Goal: Task Accomplishment & Management: Complete application form

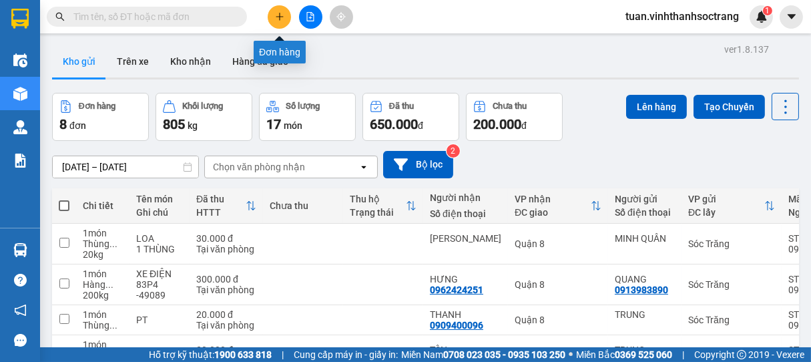
click at [286, 19] on button at bounding box center [279, 16] width 23 height 23
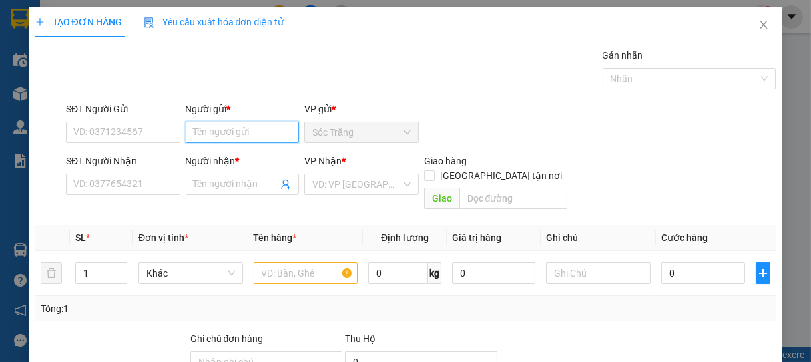
click at [255, 138] on input "Người gửi *" at bounding box center [243, 131] width 114 height 21
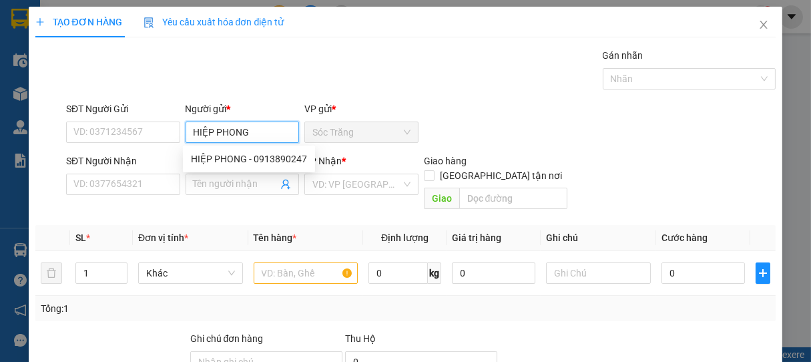
type input "HIỆP PHONG"
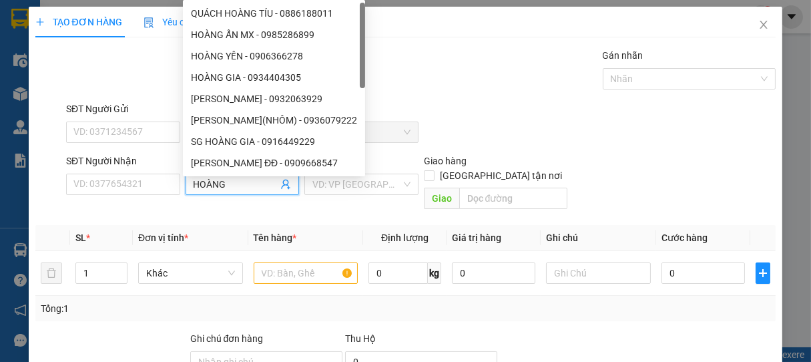
type input "HOÀNG"
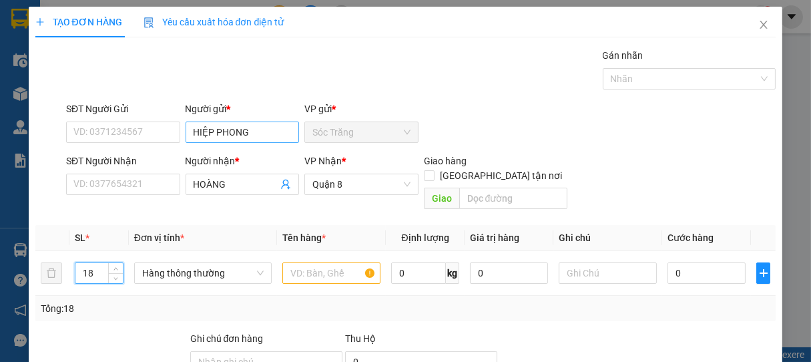
type input "18"
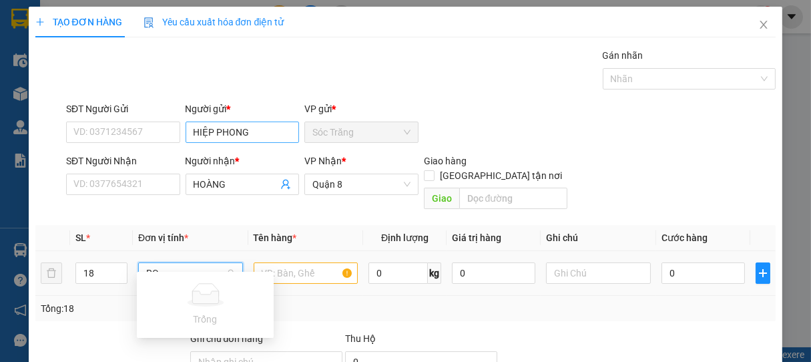
type input "R"
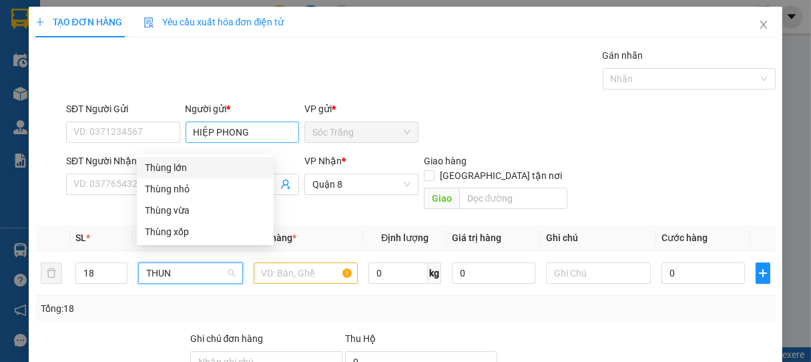
type input "THUNG"
click at [198, 190] on div "Thùng nhỏ" at bounding box center [205, 189] width 121 height 15
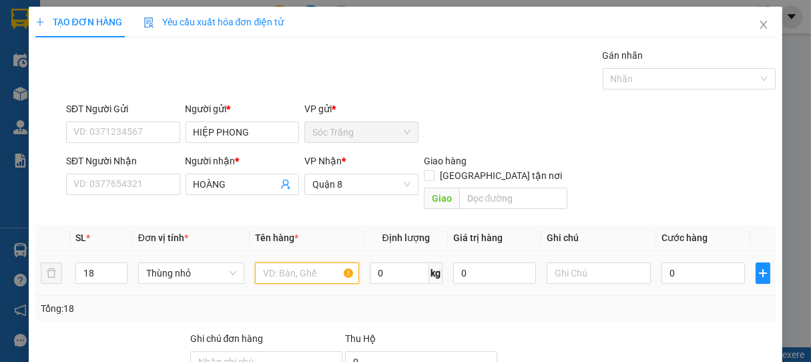
click at [295, 262] on input "text" at bounding box center [307, 272] width 104 height 21
type input "BÁNH"
type input "300"
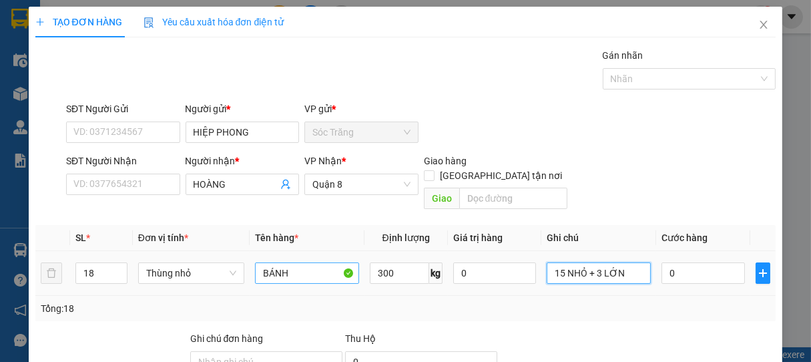
type input "15 NHỎ + 3 LỚN"
type input "2"
type input "28"
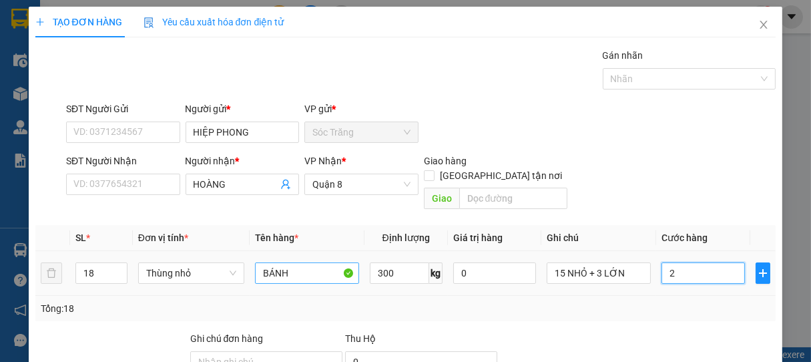
type input "28"
type input "285"
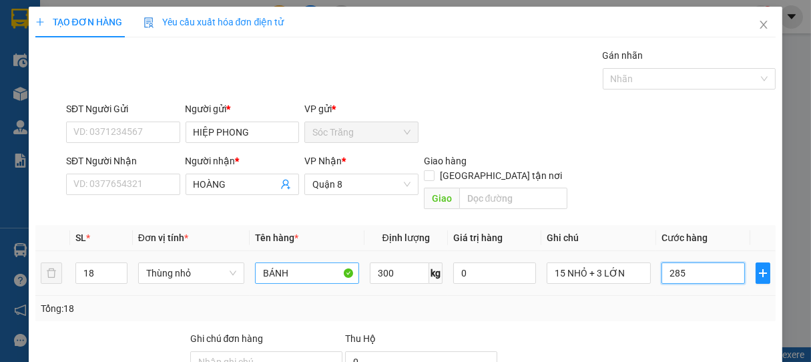
type input "2.850"
type input "28.500"
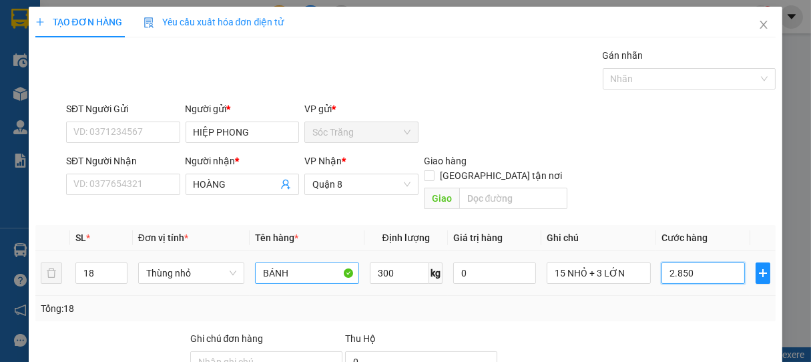
type input "28.500"
type input "285.000"
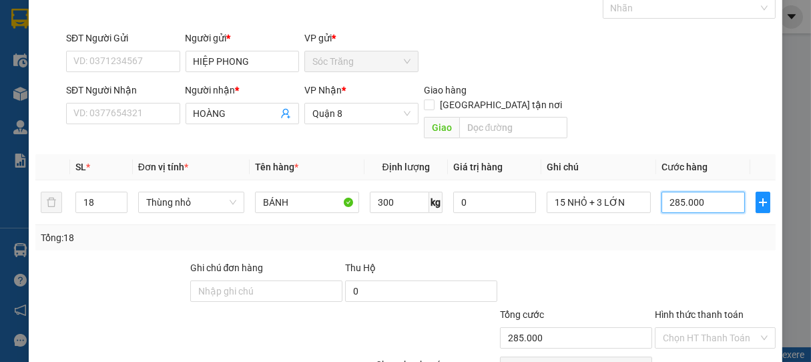
scroll to position [131, 0]
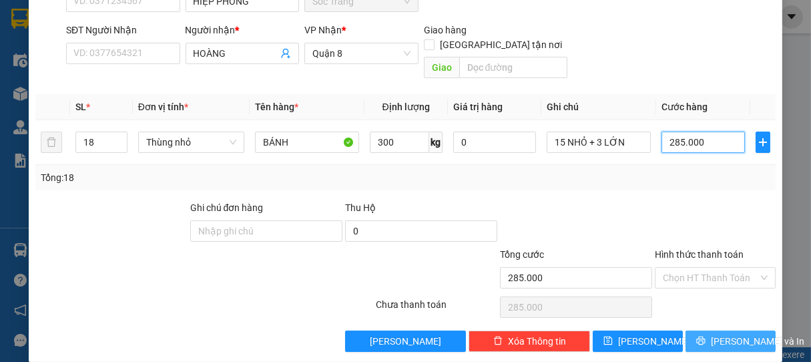
type input "285.000"
click at [697, 336] on icon "printer" at bounding box center [701, 340] width 9 height 9
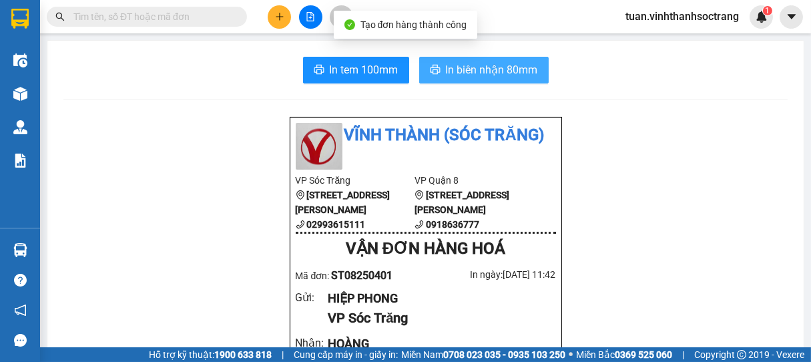
drag, startPoint x: 469, startPoint y: 71, endPoint x: 469, endPoint y: 60, distance: 11.4
click at [468, 72] on span "In biên nhận 80mm" at bounding box center [492, 69] width 92 height 17
click at [459, 64] on span "In biên nhận 80mm" at bounding box center [492, 69] width 92 height 17
